Goal: Transaction & Acquisition: Purchase product/service

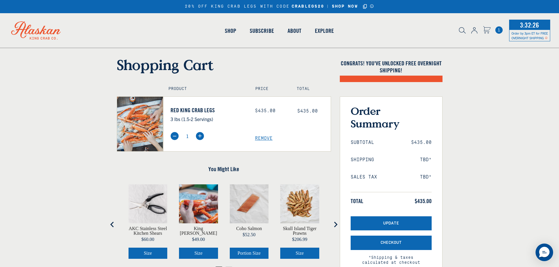
click at [266, 138] on span "Remove" at bounding box center [293, 139] width 76 height 6
